Goal: Task Accomplishment & Management: Complete application form

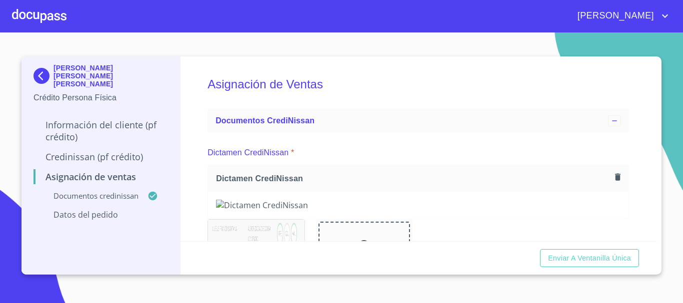
scroll to position [333, 0]
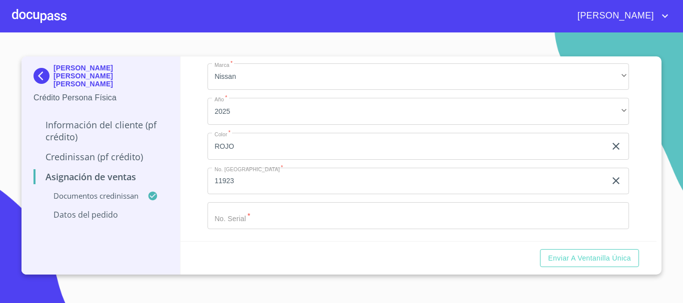
click at [244, 209] on input "Marca   *" at bounding box center [417, 215] width 421 height 27
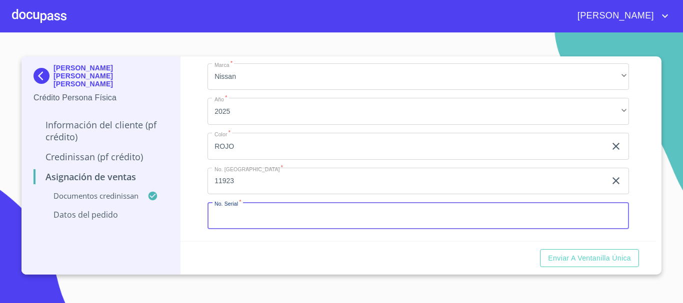
type input "V"
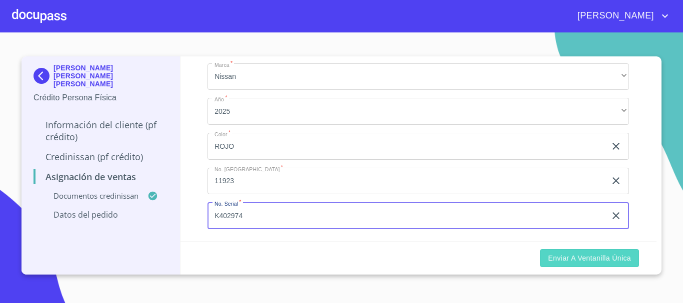
type input "K402974"
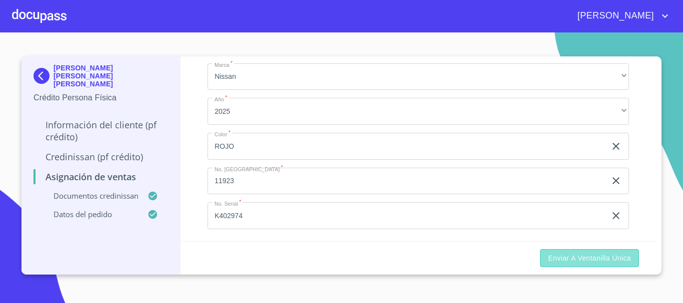
click at [603, 256] on span "Enviar a Ventanilla única" at bounding box center [589, 258] width 83 height 12
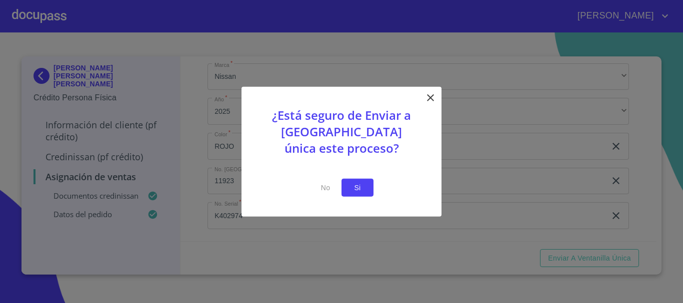
click at [365, 192] on button "Si" at bounding box center [357, 187] width 32 height 18
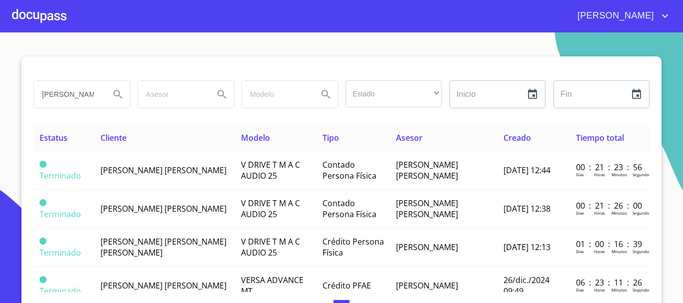
click at [33, 21] on div at bounding box center [39, 16] width 54 height 32
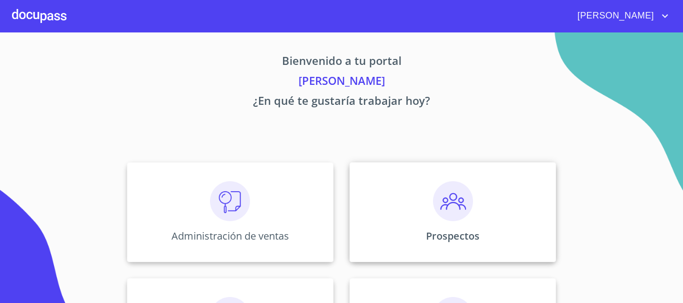
scroll to position [199, 0]
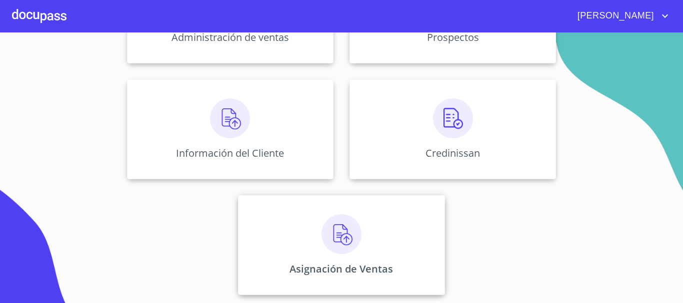
click at [332, 256] on div "Asignación de Ventas" at bounding box center [341, 245] width 206 height 100
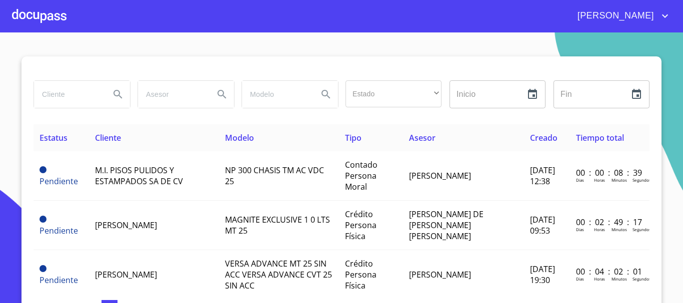
click at [80, 88] on input "search" at bounding box center [68, 94] width 68 height 27
type input "X"
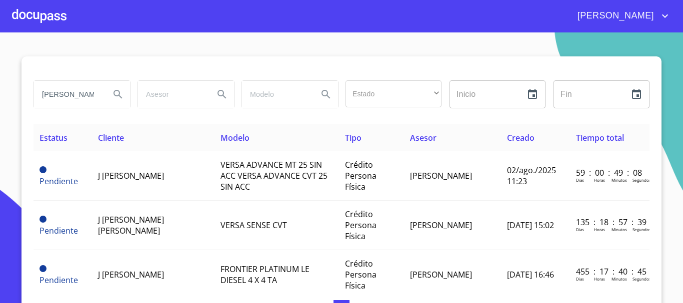
drag, startPoint x: 77, startPoint y: 97, endPoint x: 5, endPoint y: 101, distance: 71.6
click at [5, 101] on section "J [PERSON_NAME] Estado ​ ​ Inicio ​ Fin ​ Estatus Cliente Modelo Tipo Asesor Cr…" at bounding box center [341, 167] width 683 height 271
type input "[PERSON_NAME] [PERSON_NAME]"
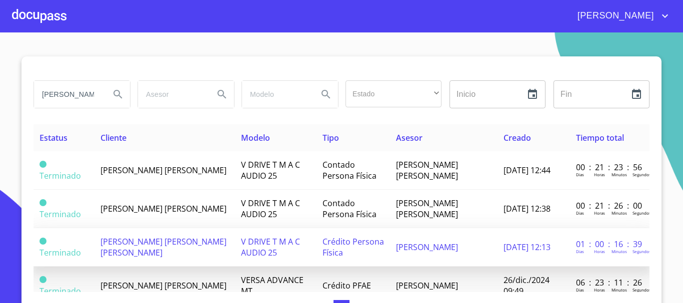
click at [322, 248] on span "Crédito Persona Física" at bounding box center [352, 247] width 61 height 22
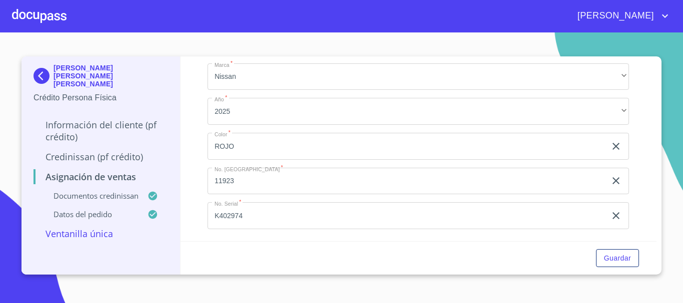
scroll to position [333, 0]
click at [622, 259] on span "Guardar" at bounding box center [617, 258] width 27 height 12
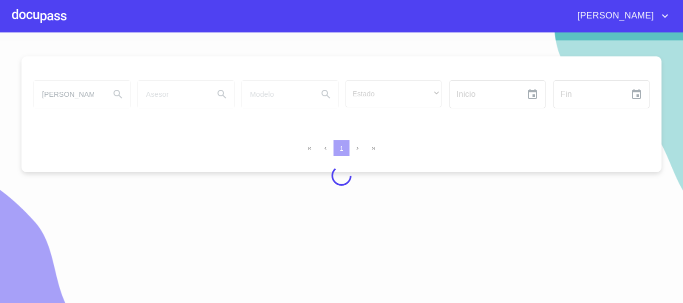
click at [38, 11] on div at bounding box center [39, 16] width 54 height 32
